Goal: Information Seeking & Learning: Learn about a topic

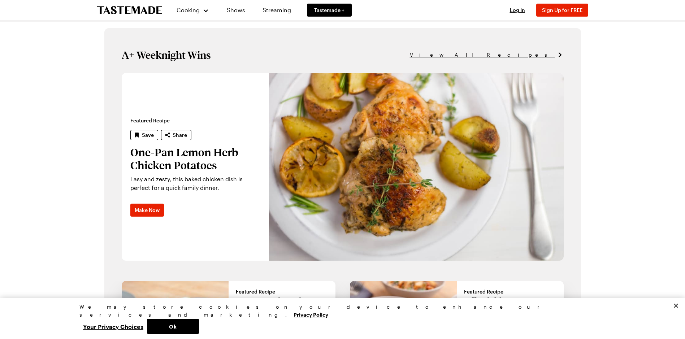
scroll to position [378, 0]
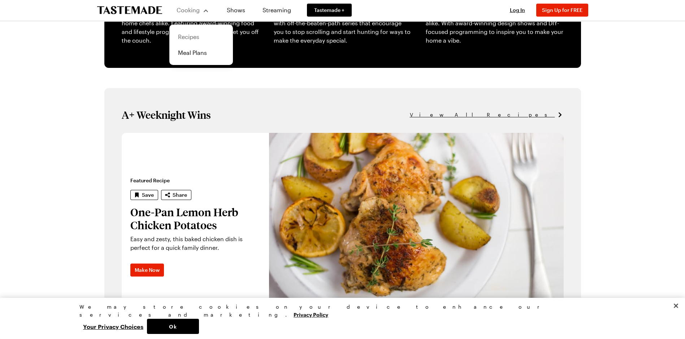
click at [194, 36] on link "Recipes" at bounding box center [201, 37] width 55 height 16
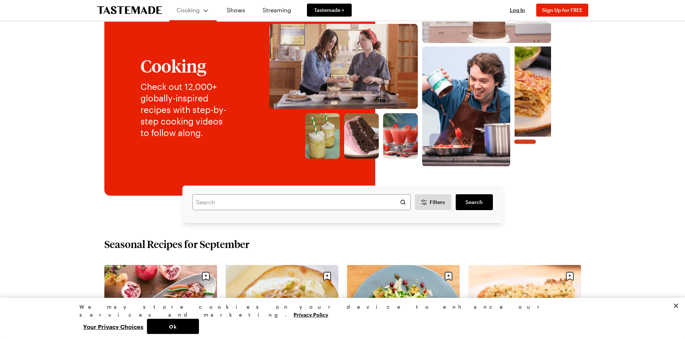
scroll to position [36, 0]
paste input "Carrot Cake With Cream Cheese Frosting"
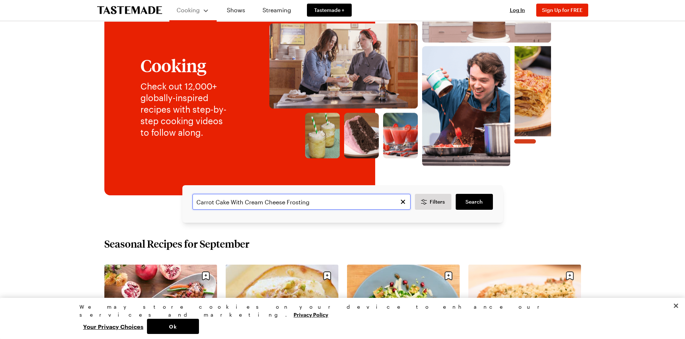
type input "Carrot Cake With Cream Cheese Frosting"
click at [475, 200] on span "Search" at bounding box center [473, 201] width 17 height 7
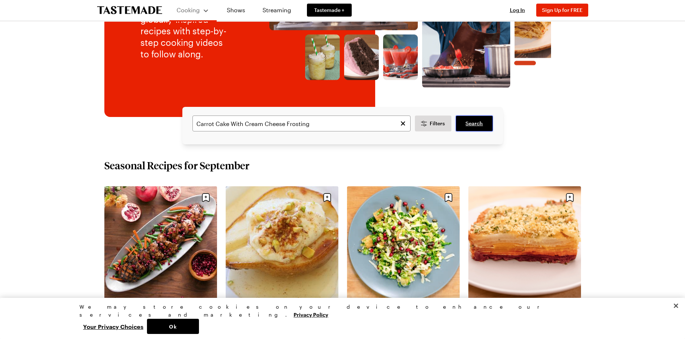
scroll to position [0, 0]
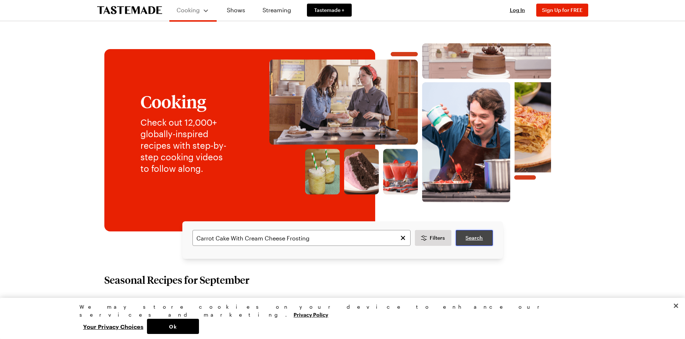
click at [468, 233] on link "Search" at bounding box center [473, 238] width 37 height 16
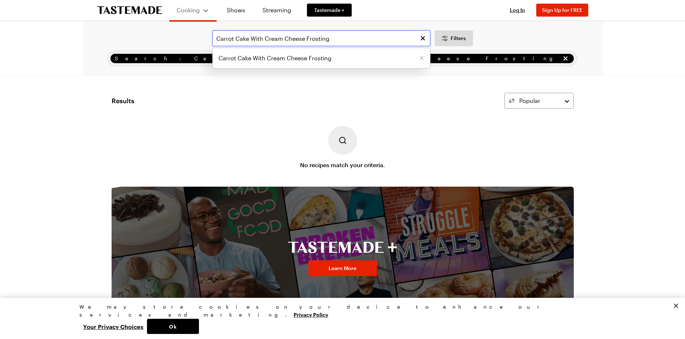
drag, startPoint x: 330, startPoint y: 38, endPoint x: 249, endPoint y: 42, distance: 80.5
click at [250, 40] on input "Carrot Cake With Cream Cheese Frosting" at bounding box center [321, 38] width 218 height 16
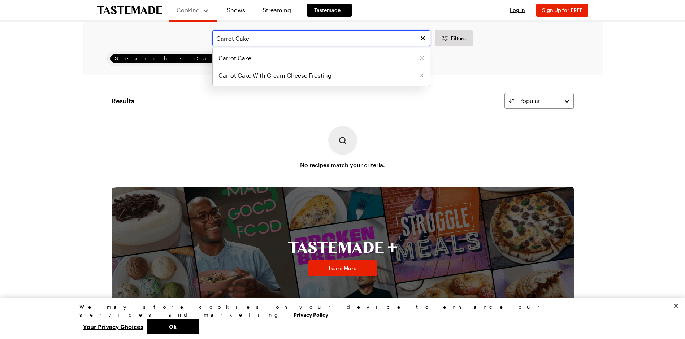
type input "Carrot Cake"
